Goal: Transaction & Acquisition: Purchase product/service

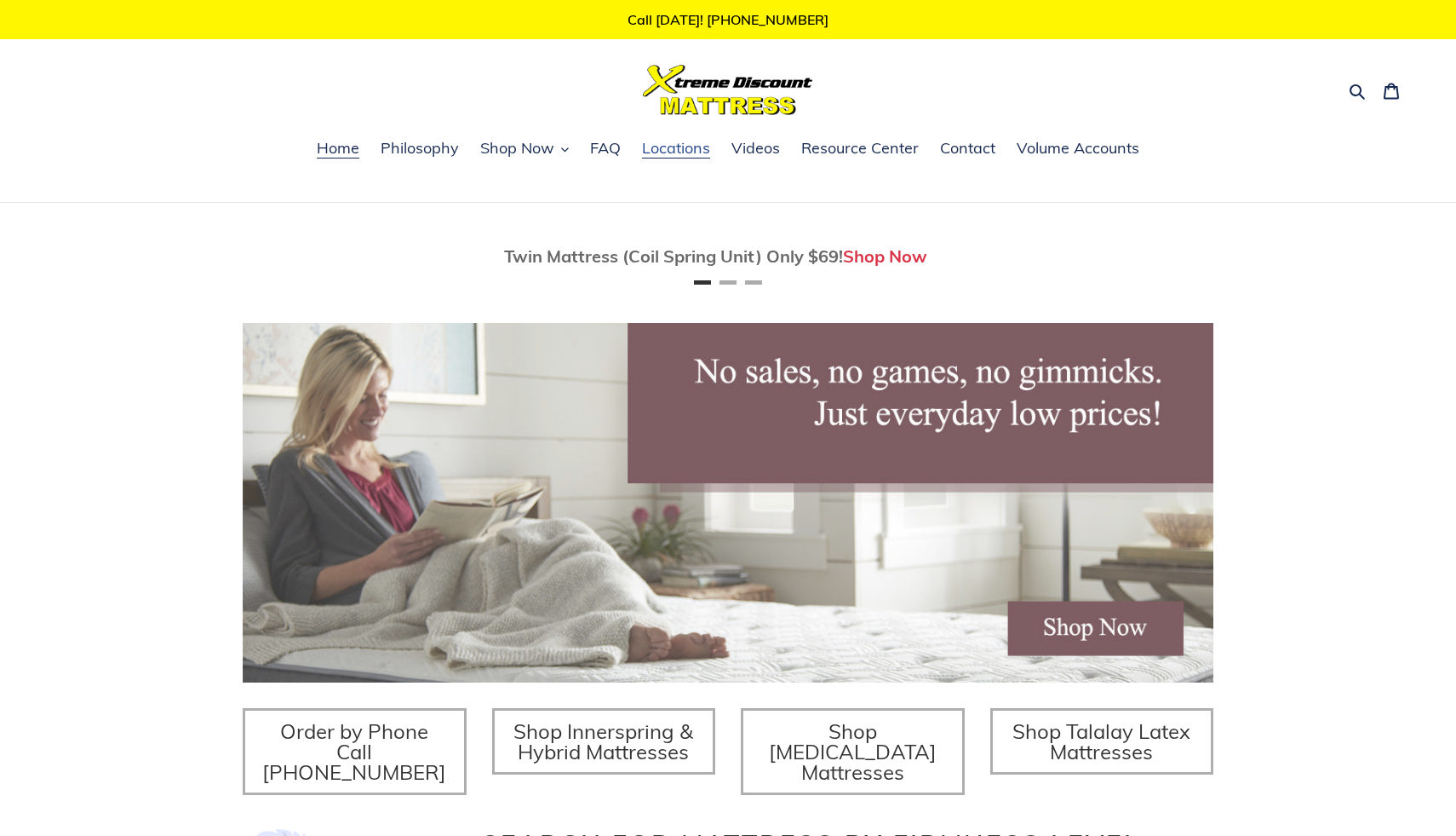
click at [682, 150] on span "Locations" at bounding box center [675, 148] width 68 height 20
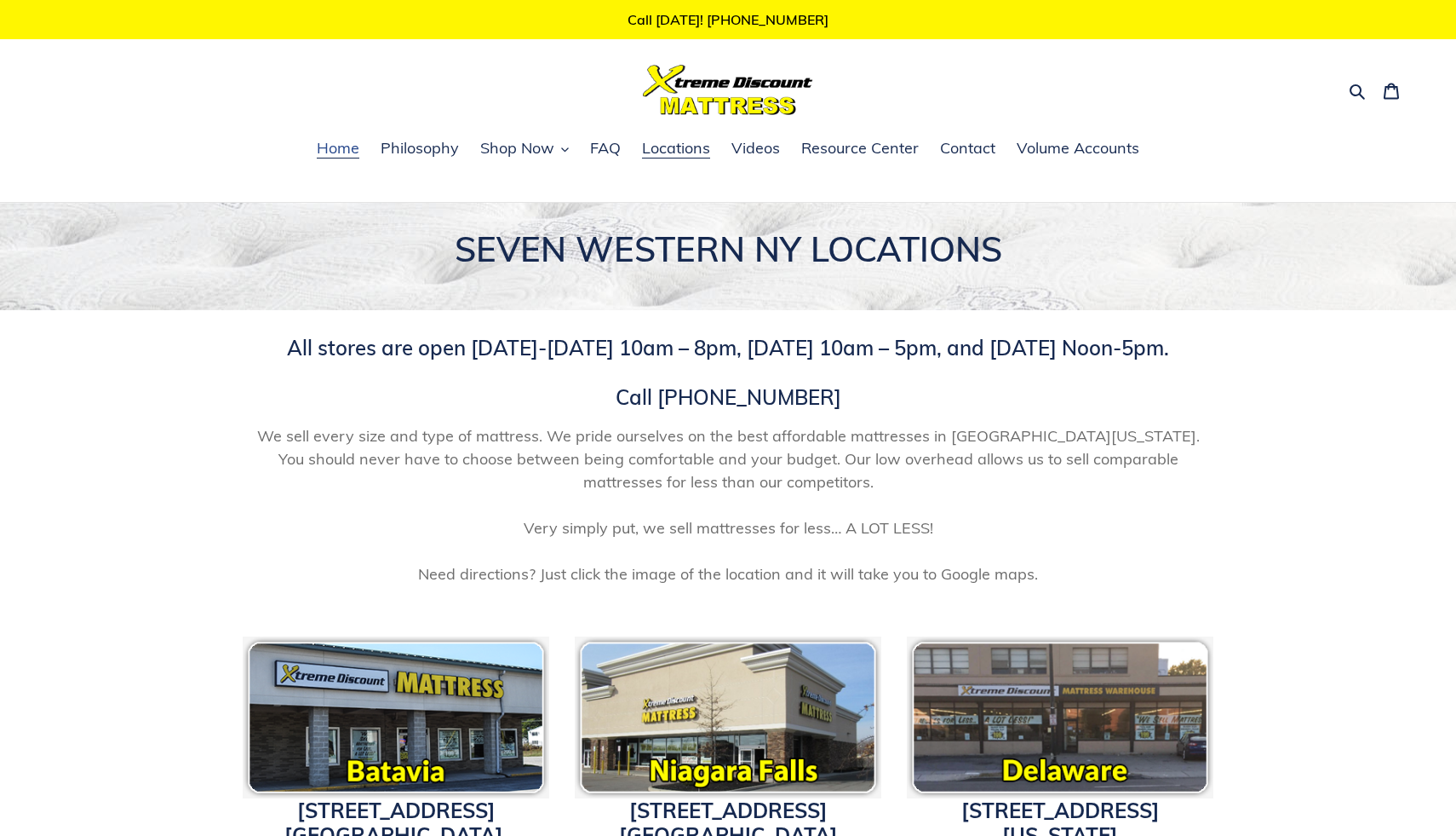
click at [336, 143] on span "Home" at bounding box center [338, 148] width 43 height 20
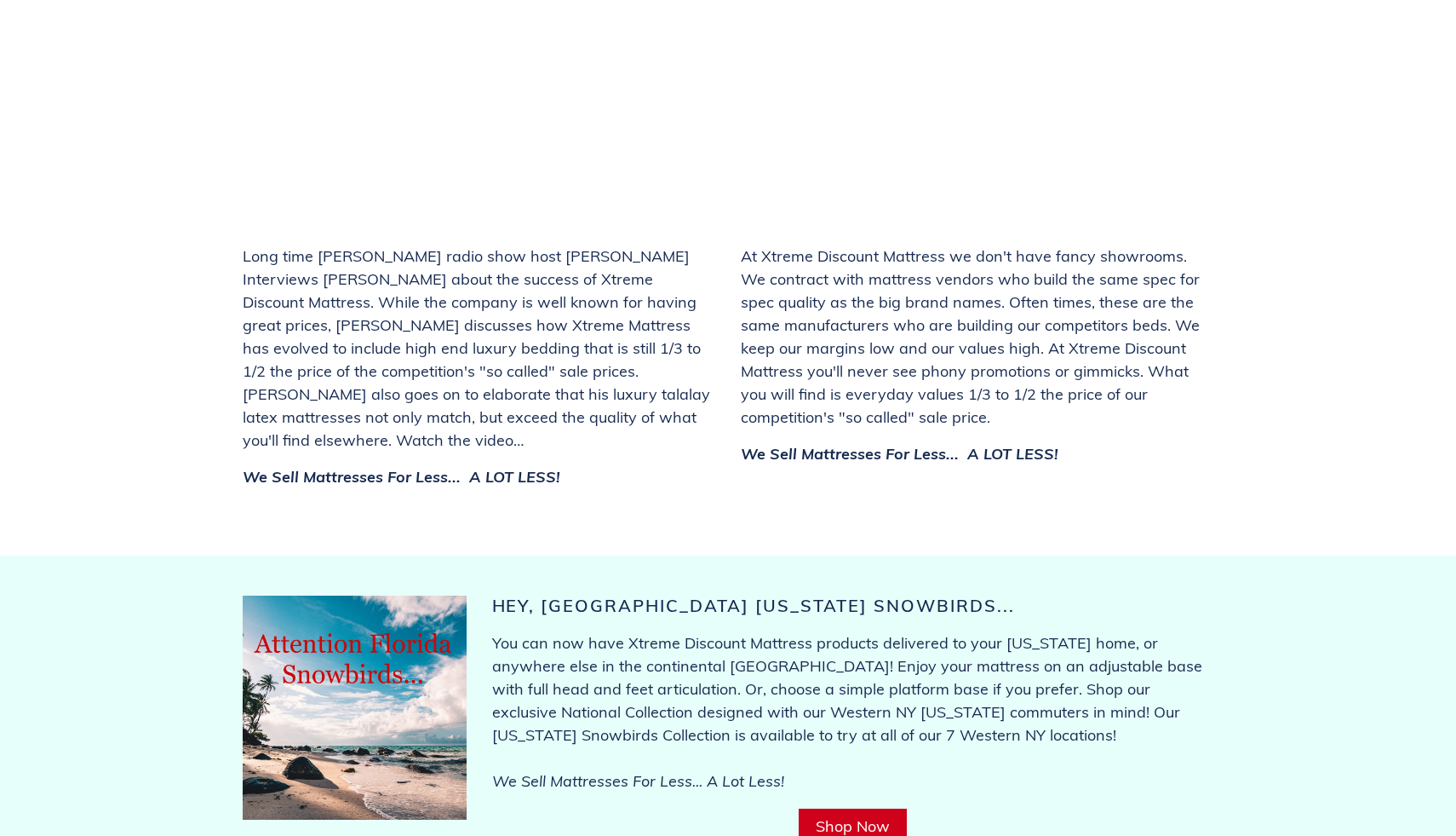
scroll to position [6209, 0]
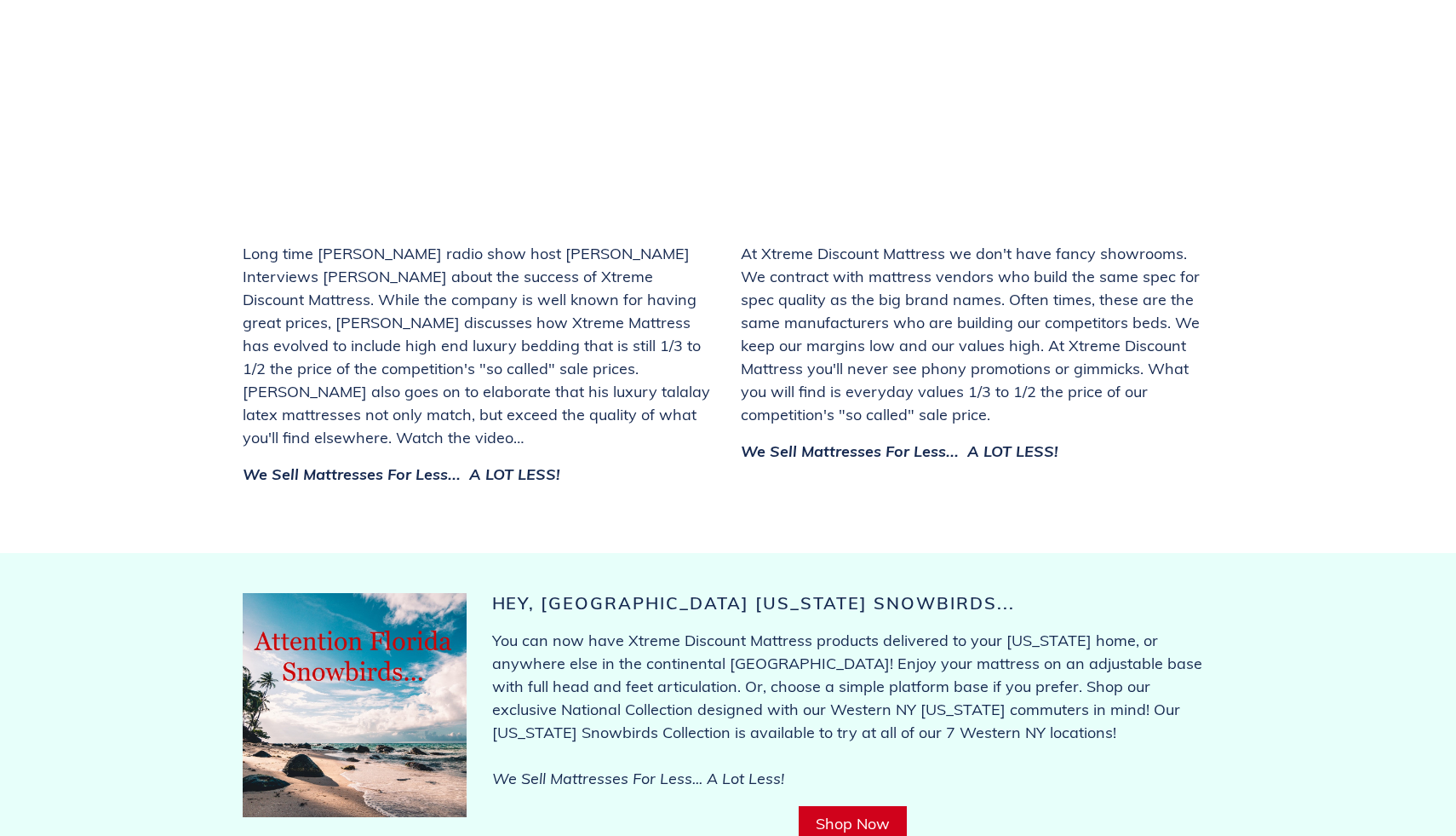
click at [843, 806] on link "Shop Now" at bounding box center [852, 824] width 109 height 36
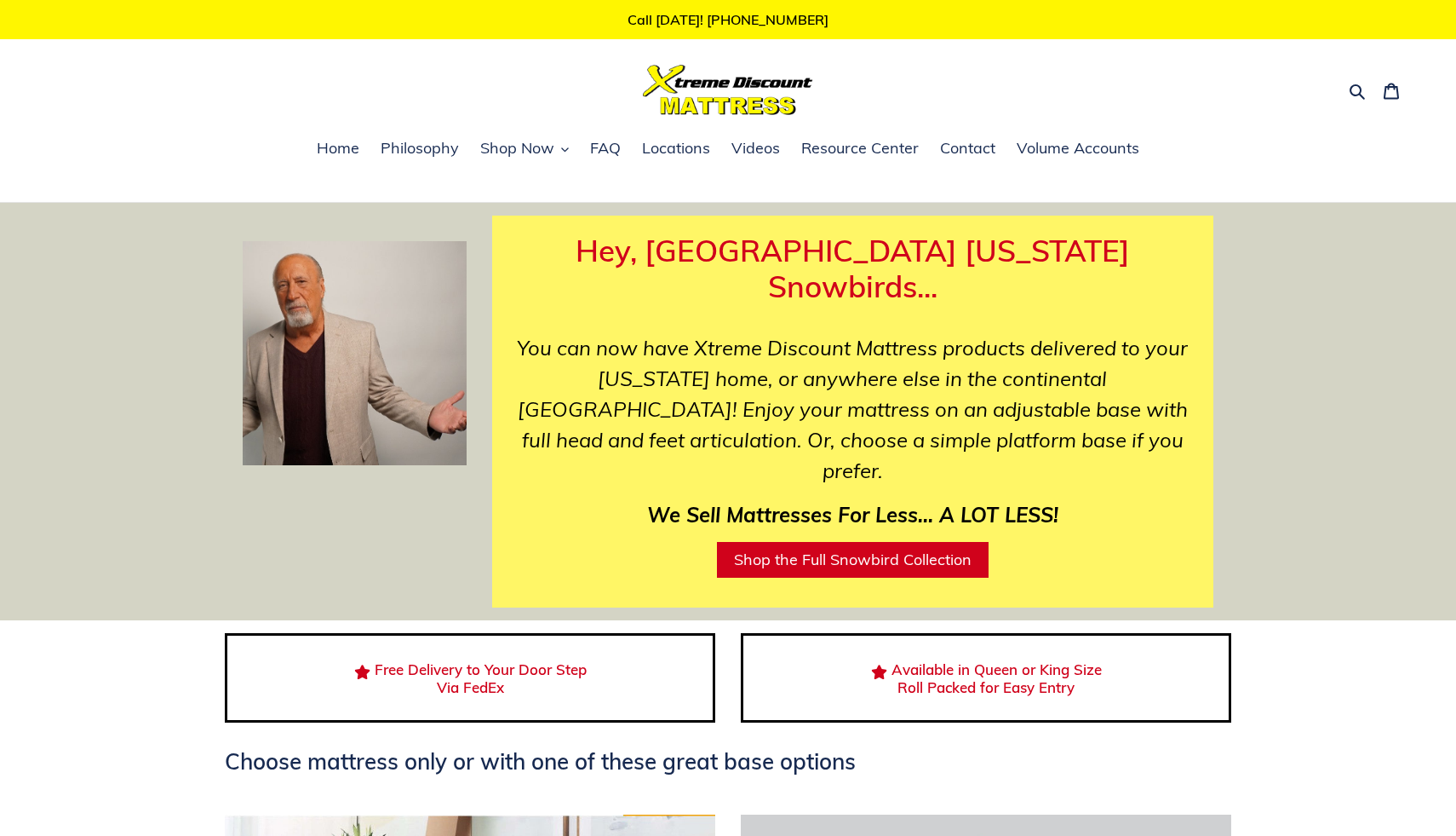
click at [879, 542] on link "Shop the Full Snowbird Collection" at bounding box center [852, 559] width 272 height 36
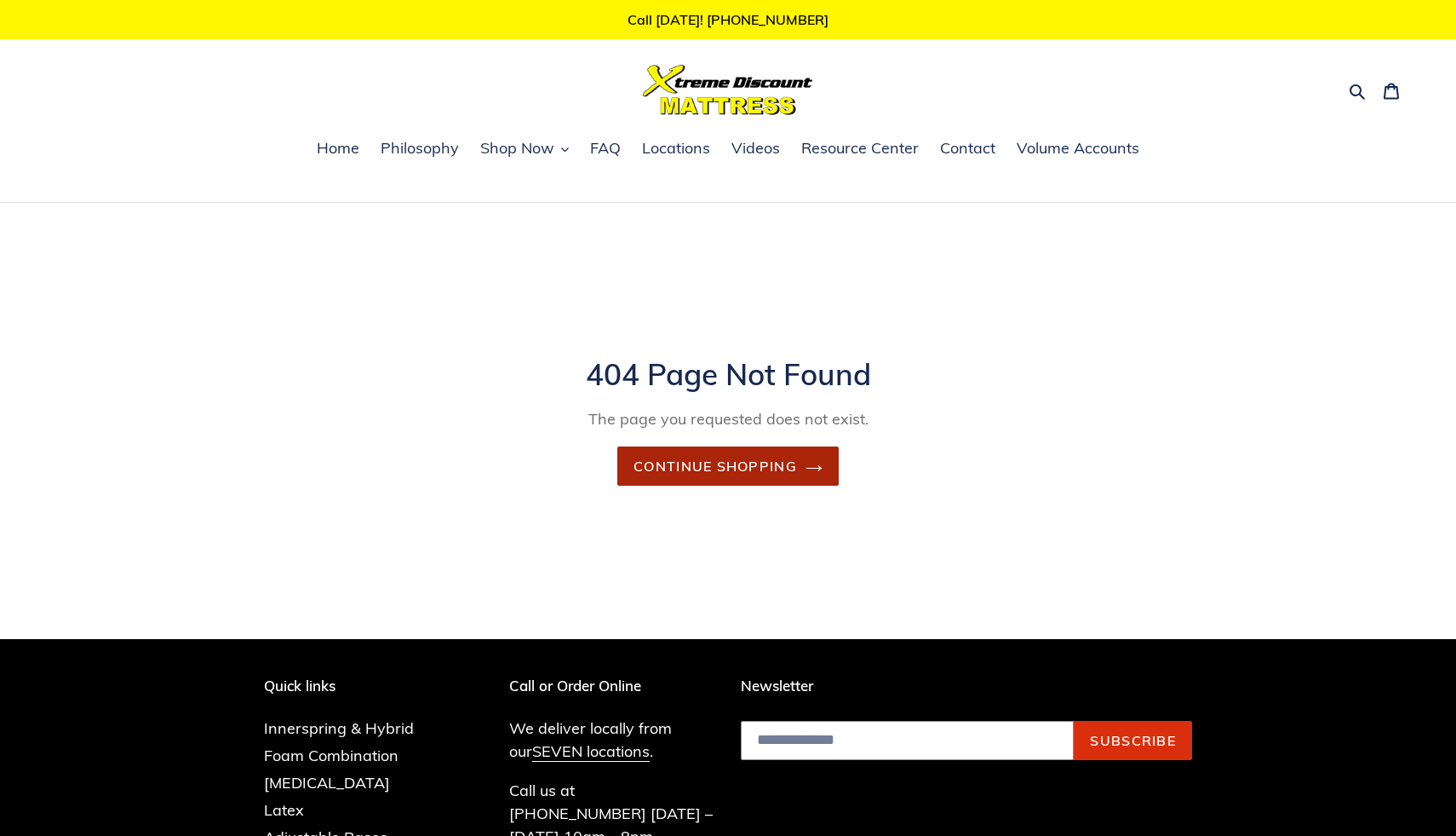
click at [770, 471] on link "Continue shopping" at bounding box center [728, 466] width 222 height 39
